Goal: Transaction & Acquisition: Purchase product/service

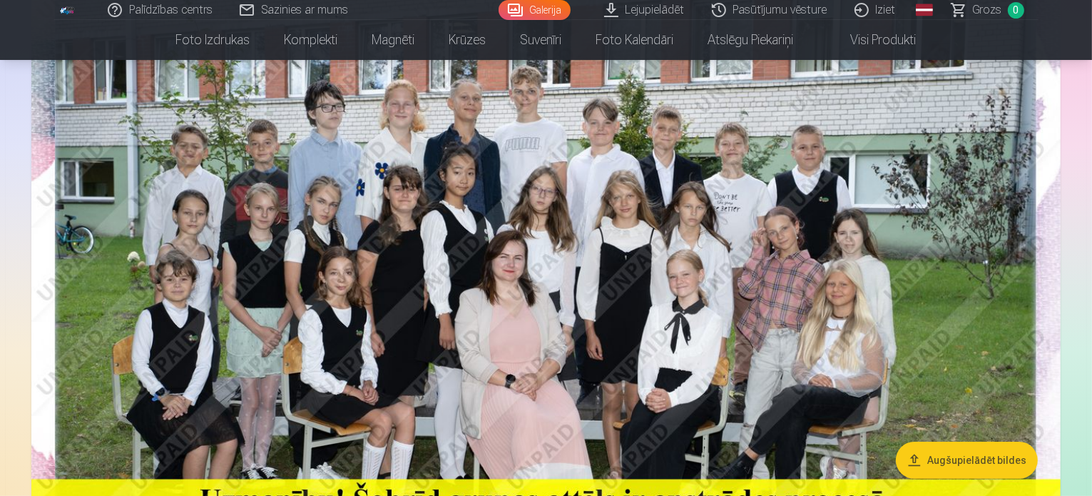
scroll to position [214, 0]
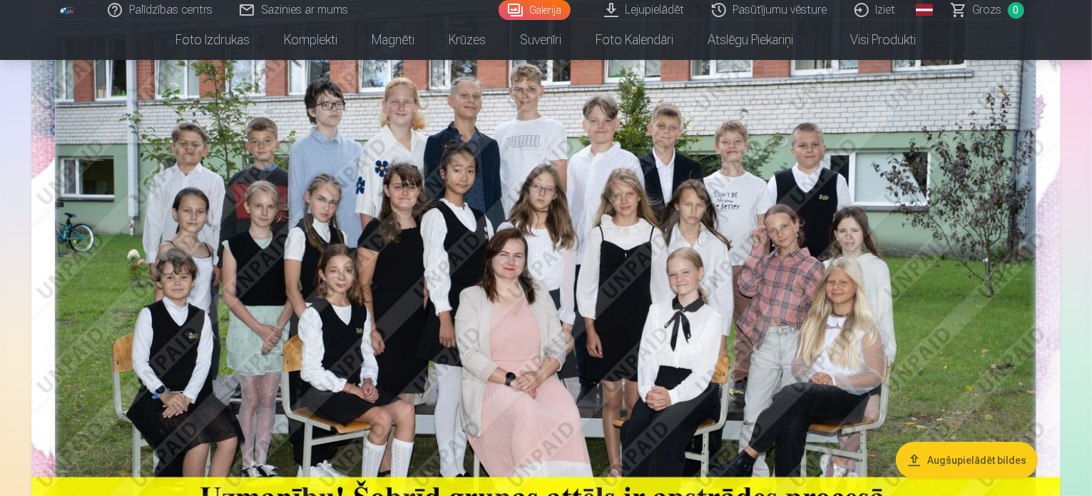
click at [984, 288] on img at bounding box center [545, 286] width 1029 height 687
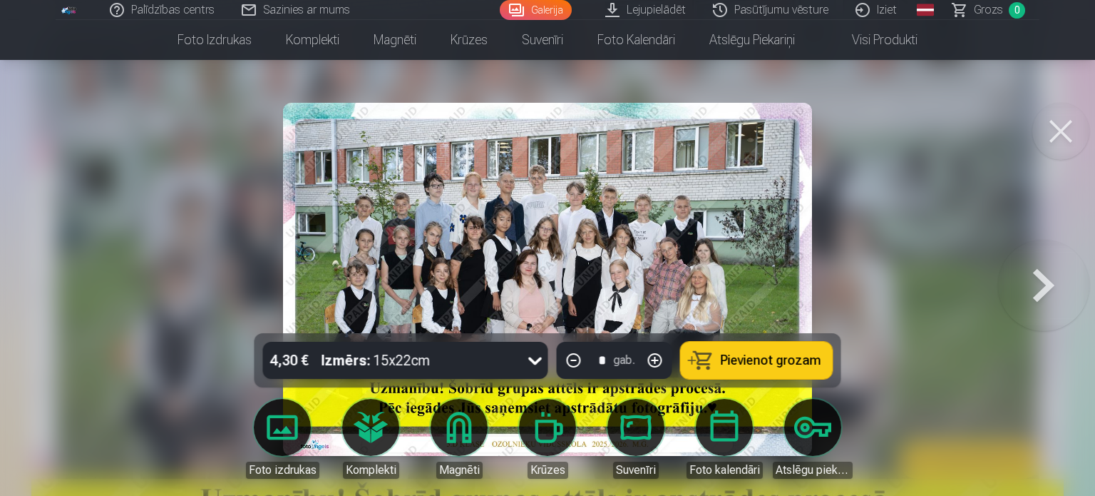
click at [934, 249] on div at bounding box center [547, 248] width 1095 height 496
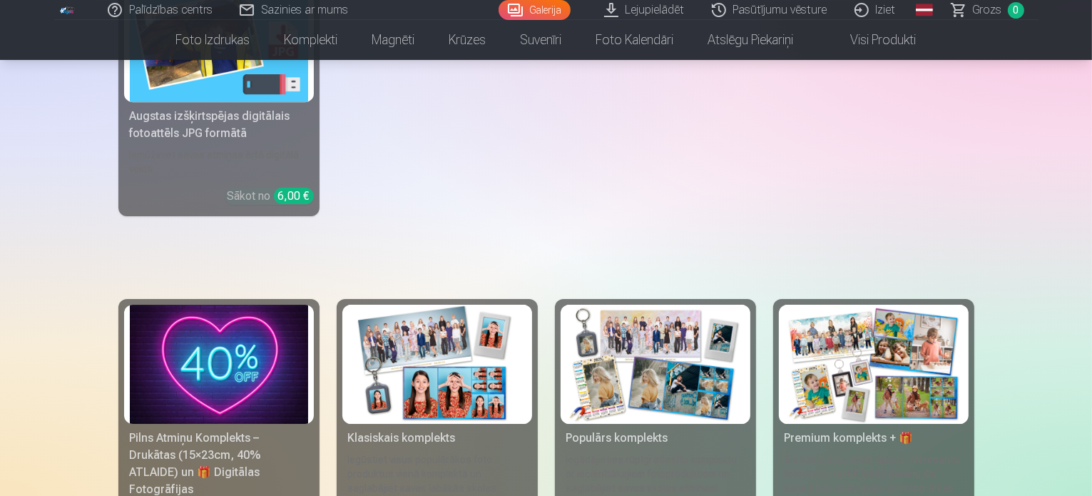
scroll to position [4635, 0]
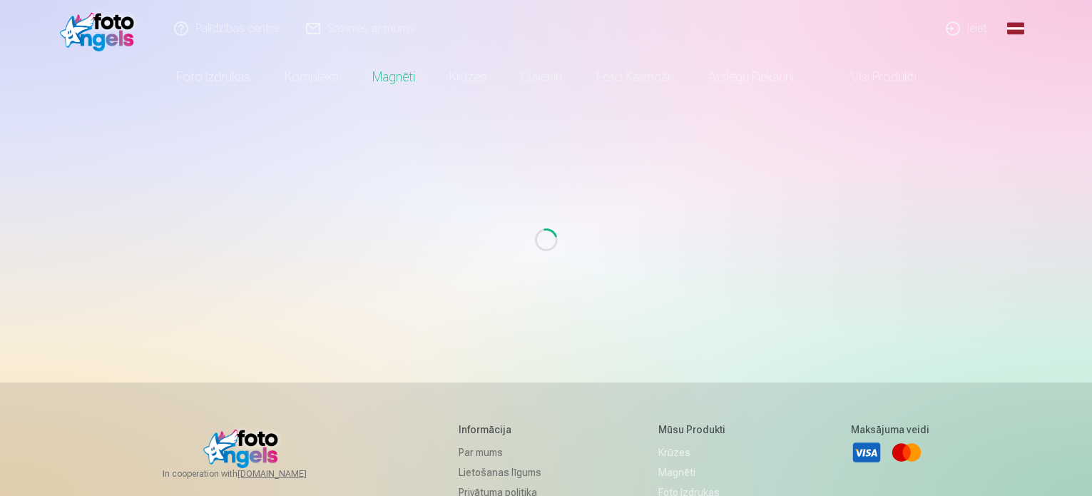
scroll to position [71, 0]
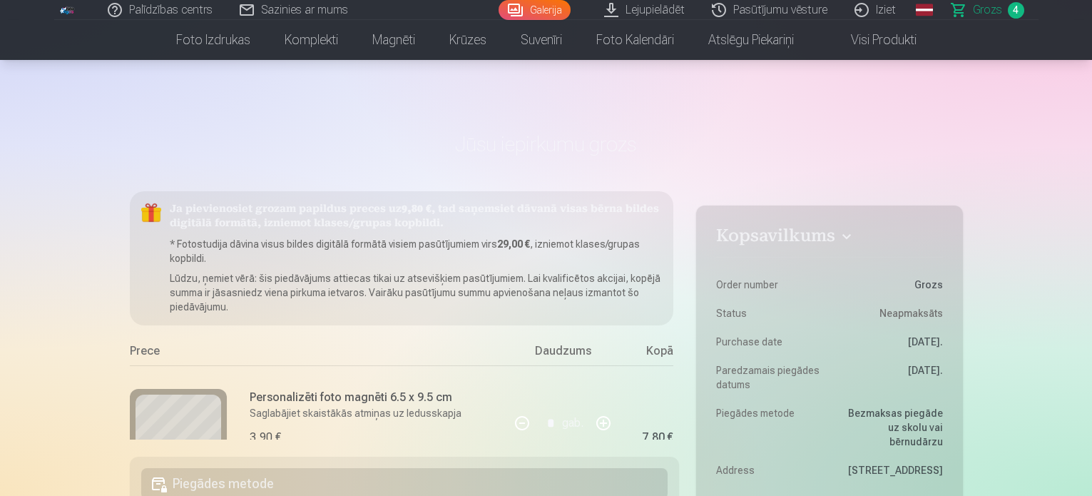
scroll to position [71, 0]
